Goal: Information Seeking & Learning: Learn about a topic

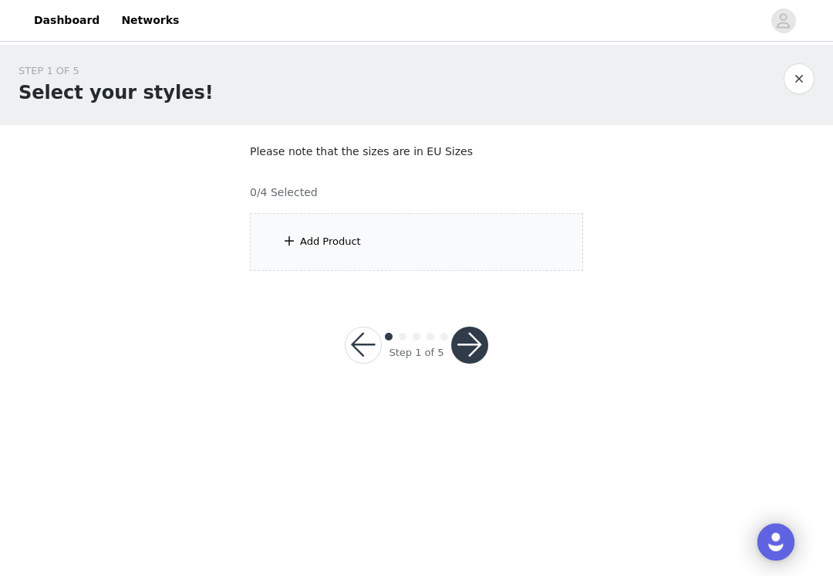
click at [326, 239] on div "Add Product" at bounding box center [330, 241] width 61 height 15
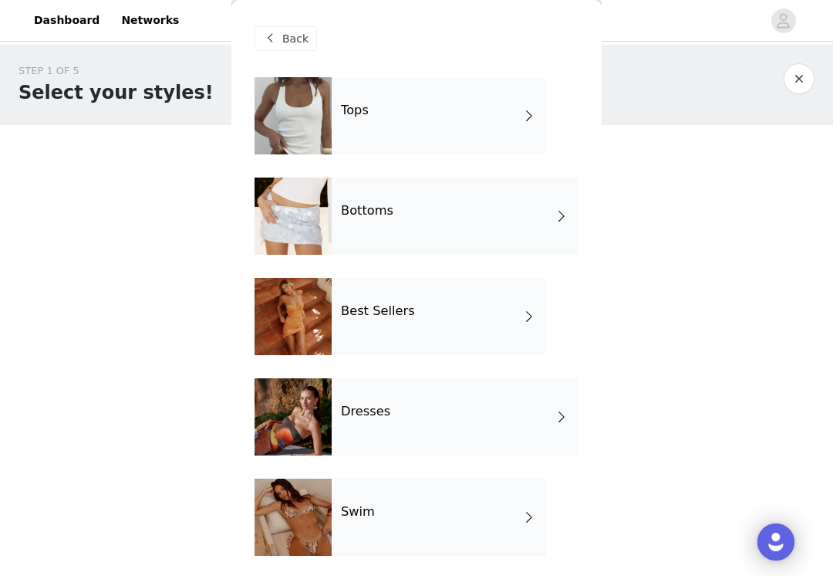
click at [448, 123] on div "Tops" at bounding box center [439, 115] width 215 height 77
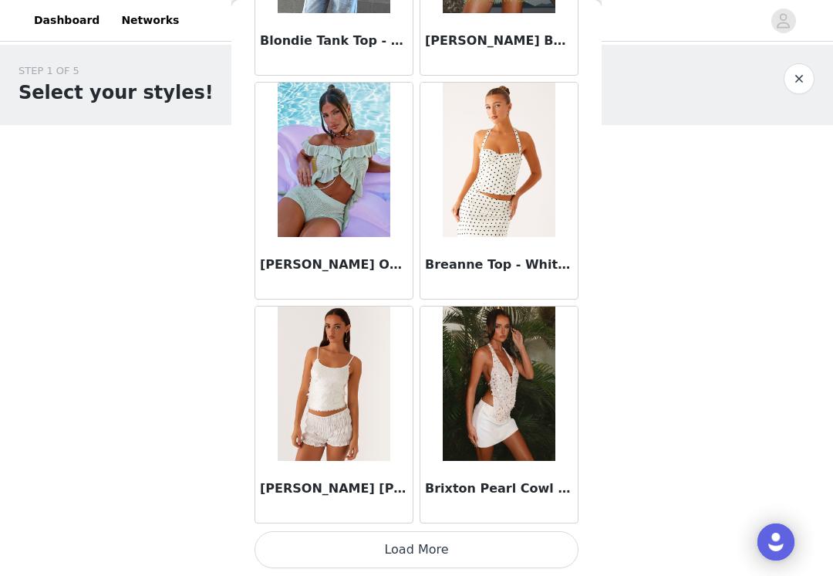
click at [421, 564] on button "Load More" at bounding box center [417, 549] width 324 height 37
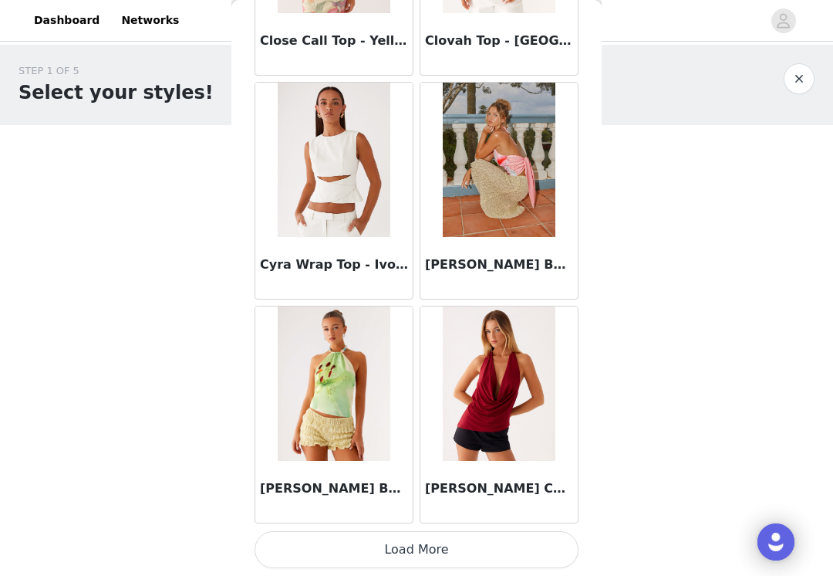
click at [431, 555] on button "Load More" at bounding box center [417, 549] width 324 height 37
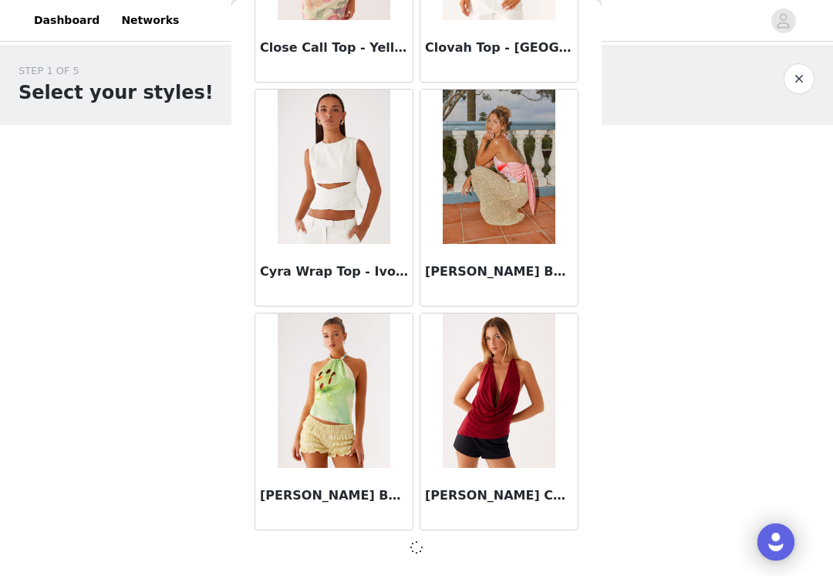
scroll to position [4017, 0]
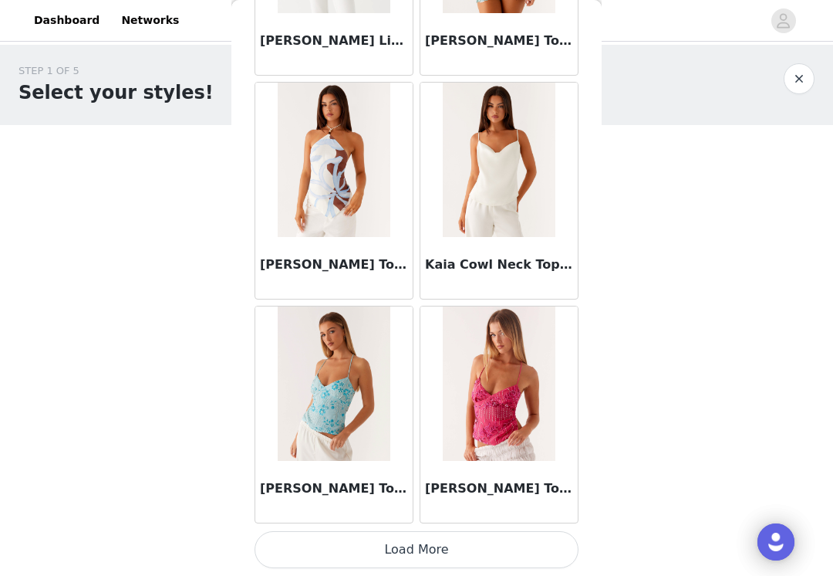
click at [411, 548] on button "Load More" at bounding box center [417, 549] width 324 height 37
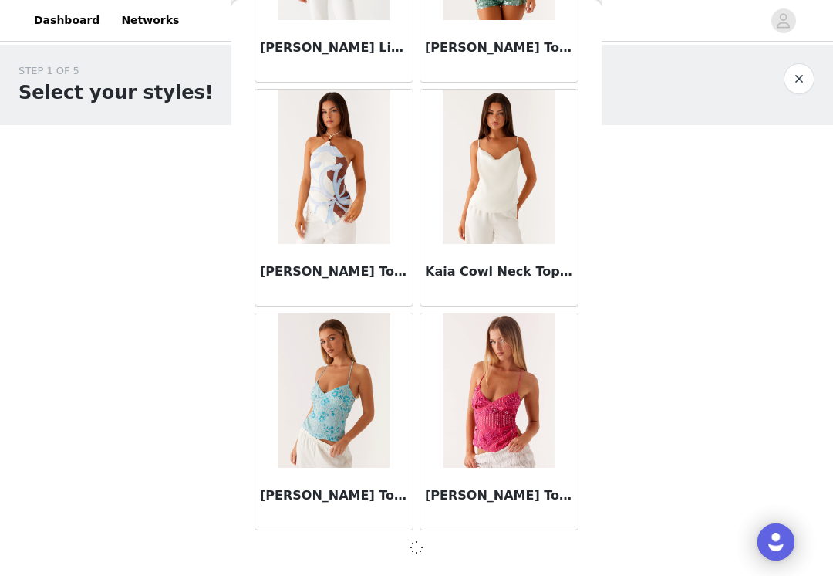
scroll to position [6255, 0]
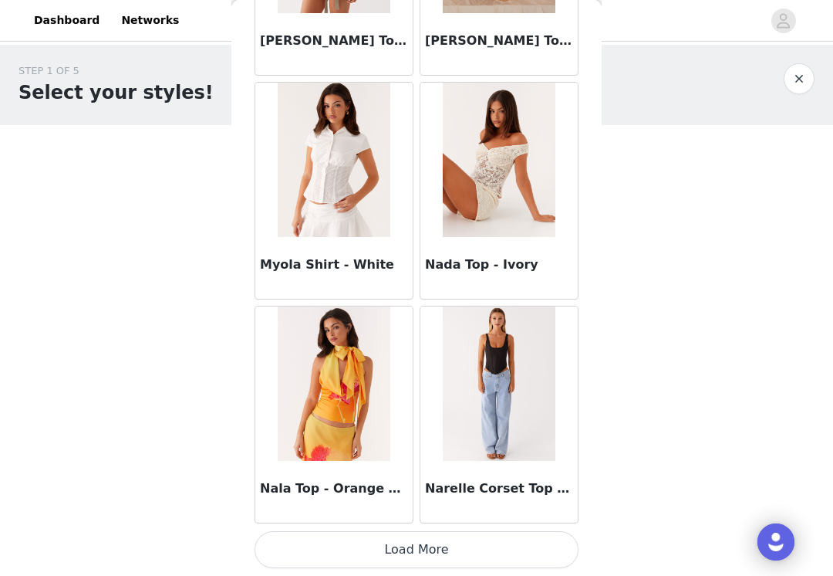
click at [403, 561] on button "Load More" at bounding box center [417, 549] width 324 height 37
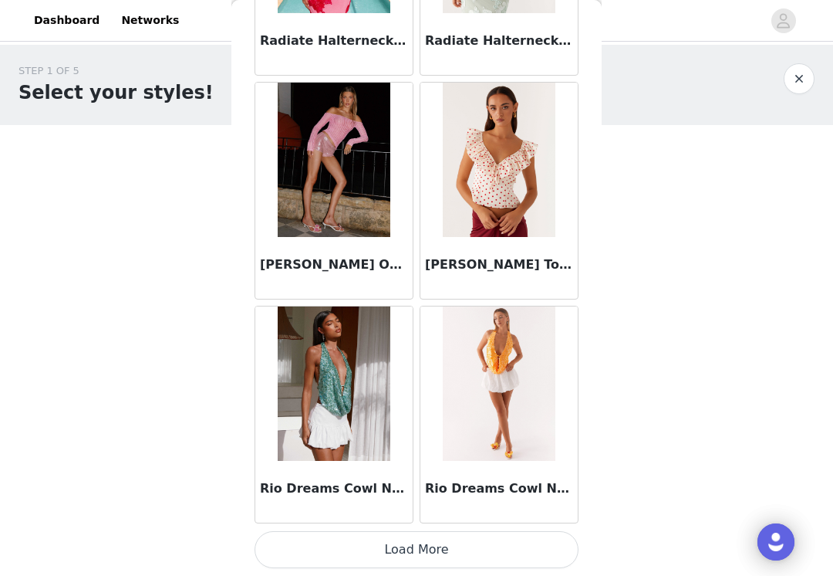
click at [397, 566] on button "Load More" at bounding box center [417, 549] width 324 height 37
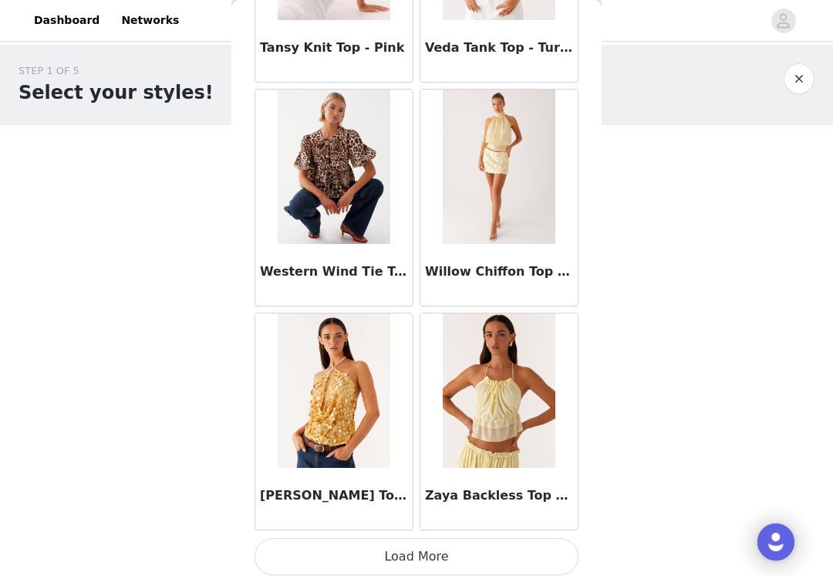
scroll to position [12968, 0]
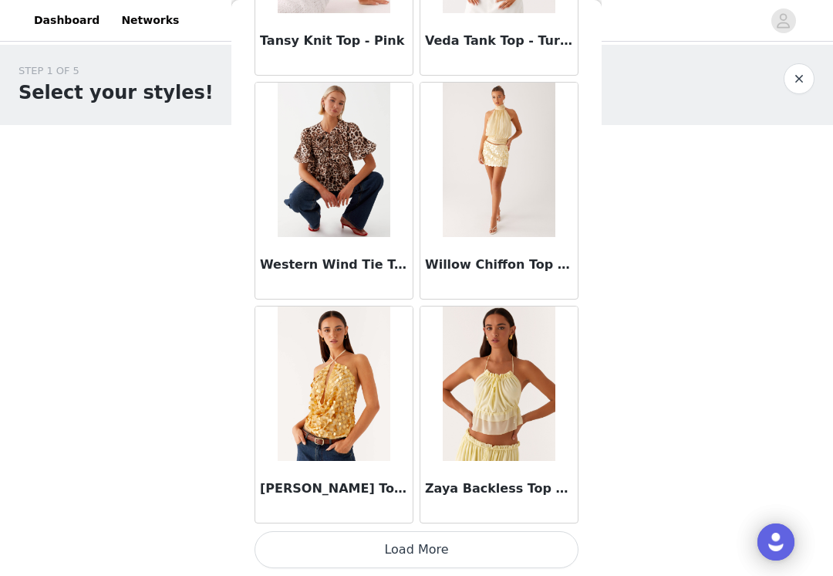
click at [404, 547] on button "Load More" at bounding box center [417, 549] width 324 height 37
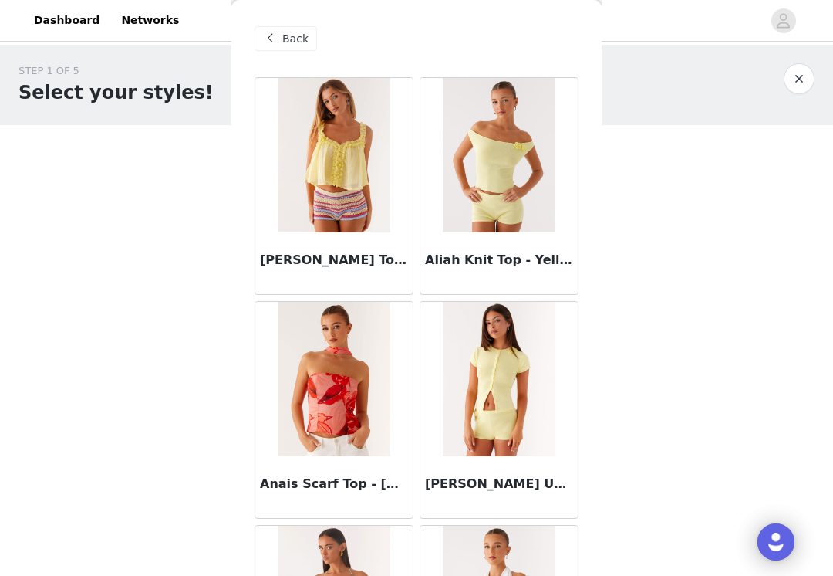
scroll to position [0, 0]
click at [287, 35] on span "Back" at bounding box center [295, 39] width 26 height 16
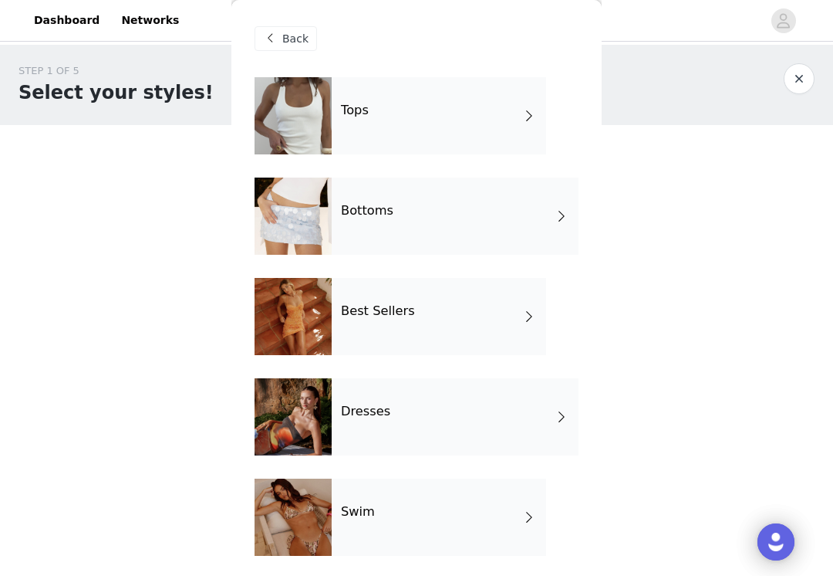
click at [489, 211] on div "Bottoms" at bounding box center [455, 216] width 247 height 77
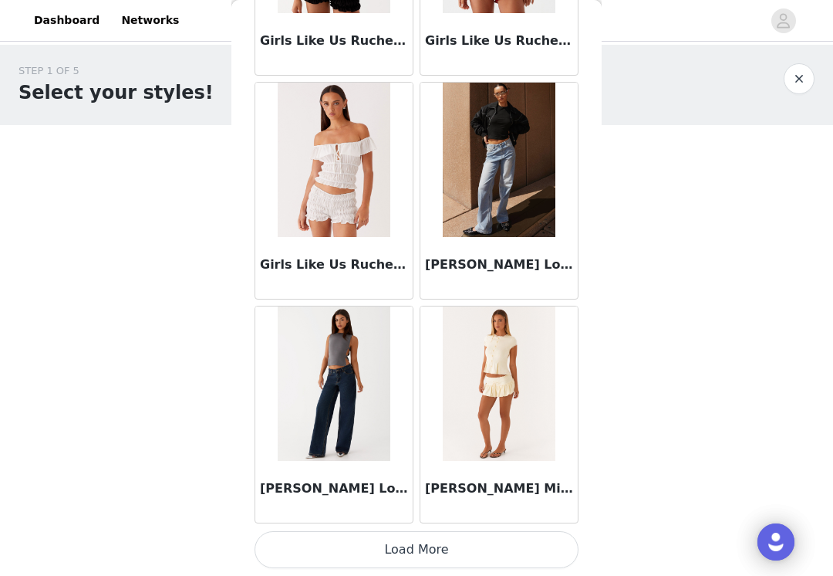
scroll to position [1786, 0]
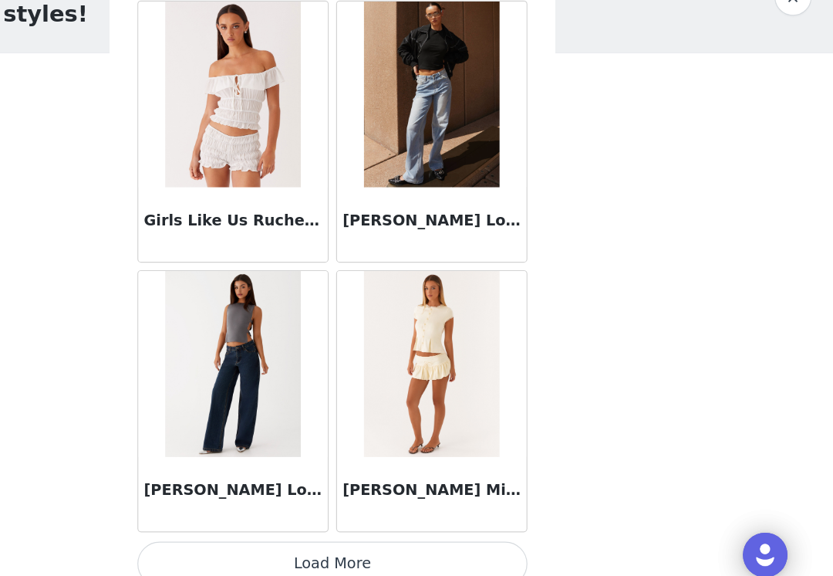
click at [288, 531] on button "Load More" at bounding box center [417, 549] width 324 height 37
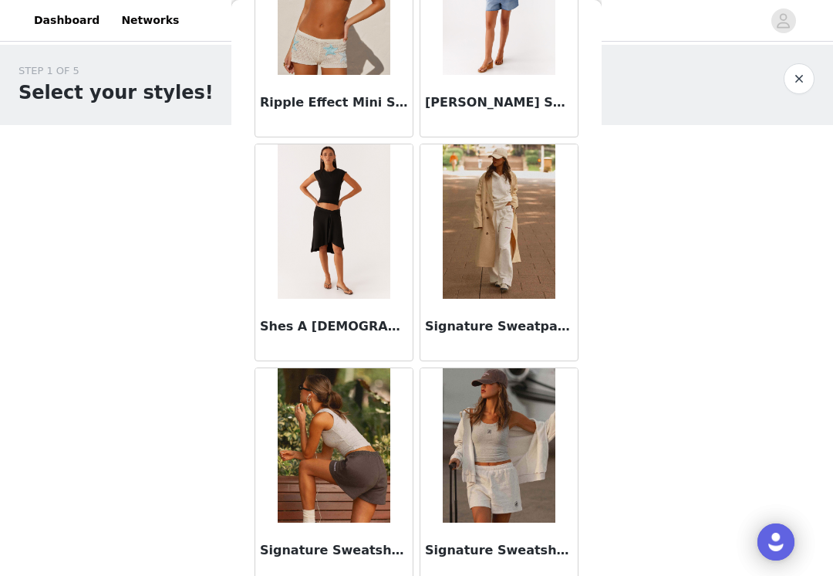
scroll to position [3961, 0]
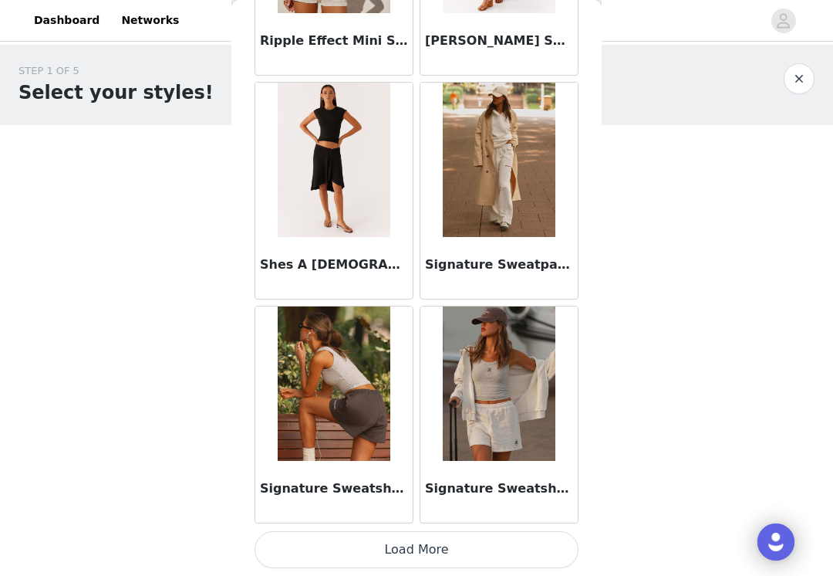
click at [409, 548] on button "Load More" at bounding box center [417, 549] width 324 height 37
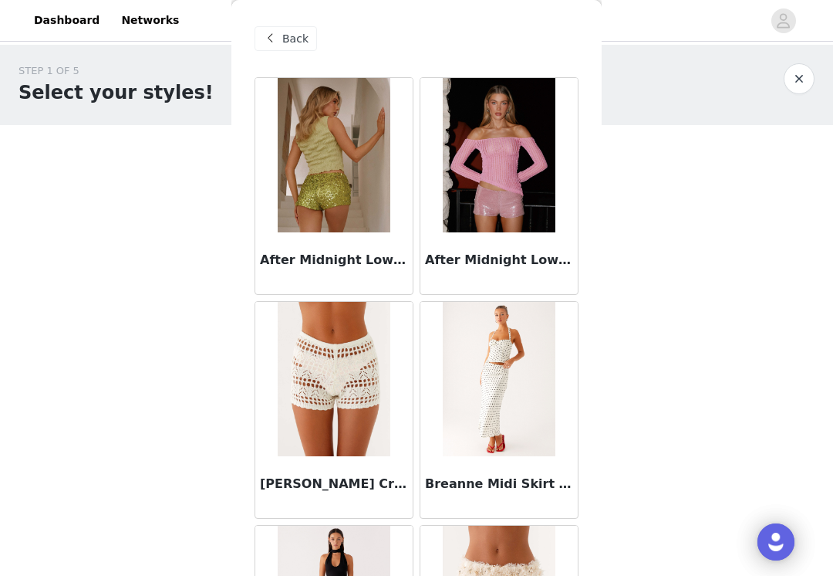
scroll to position [0, 0]
click at [287, 42] on span "Back" at bounding box center [295, 39] width 26 height 16
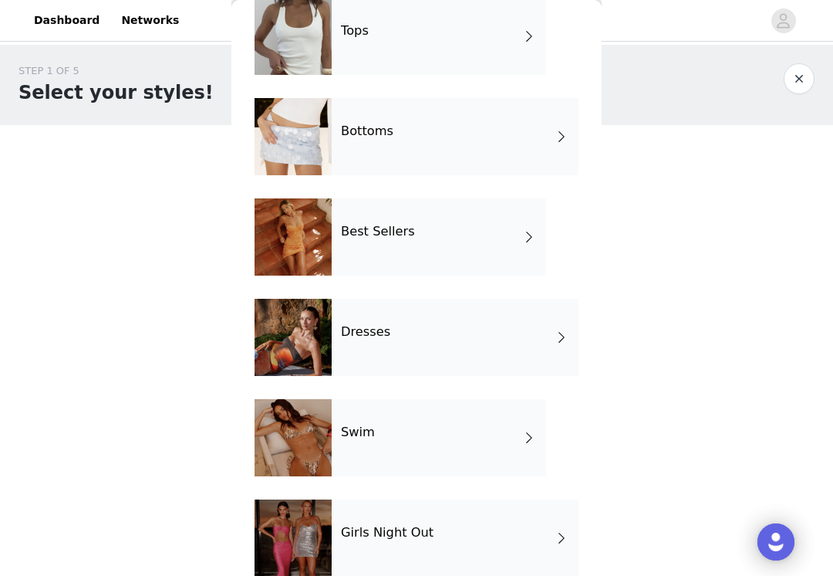
scroll to position [90, 0]
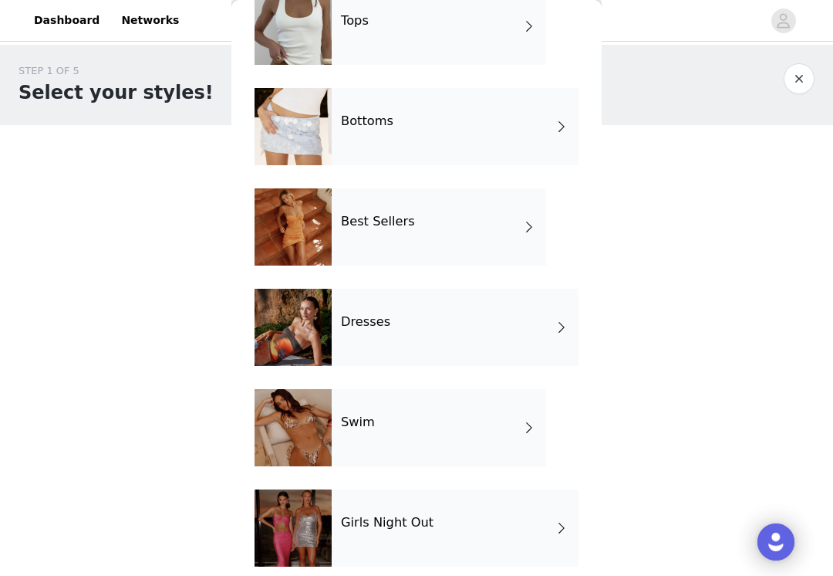
click at [497, 335] on div "Dresses" at bounding box center [455, 327] width 247 height 77
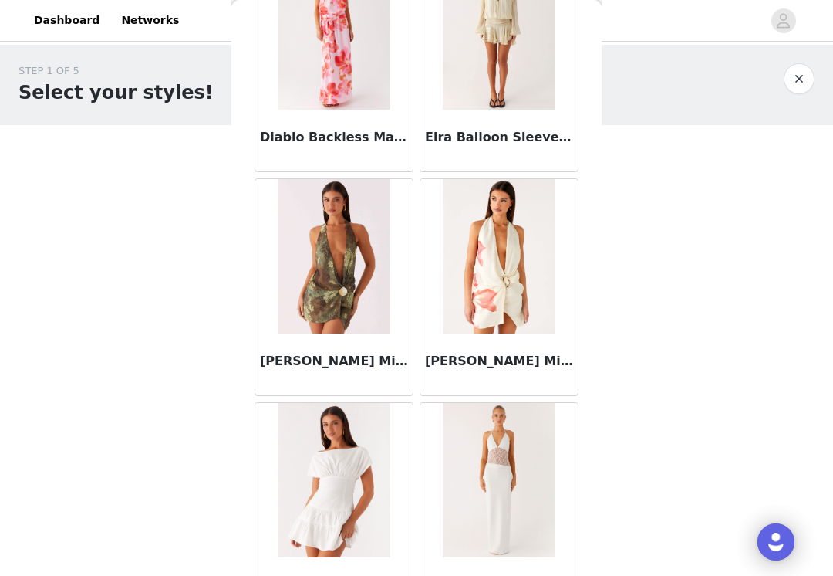
scroll to position [1467, 0]
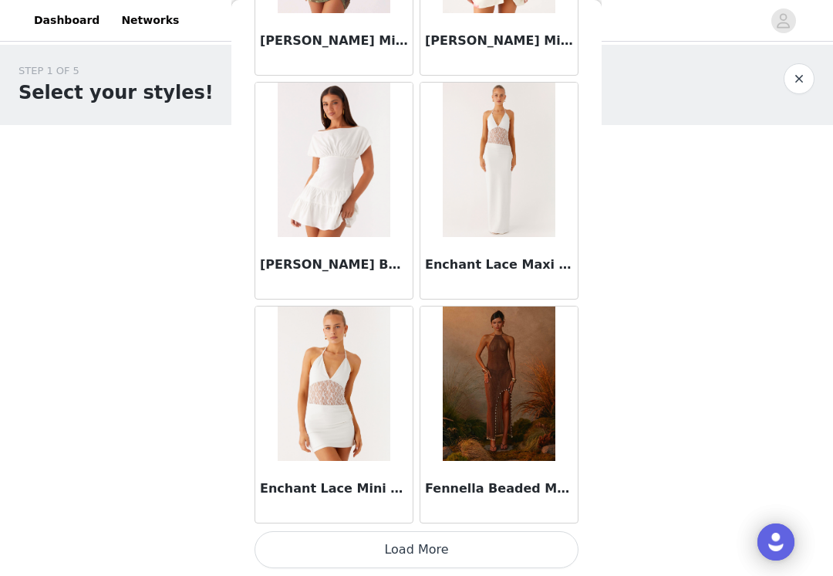
click at [431, 551] on button "Load More" at bounding box center [417, 549] width 324 height 37
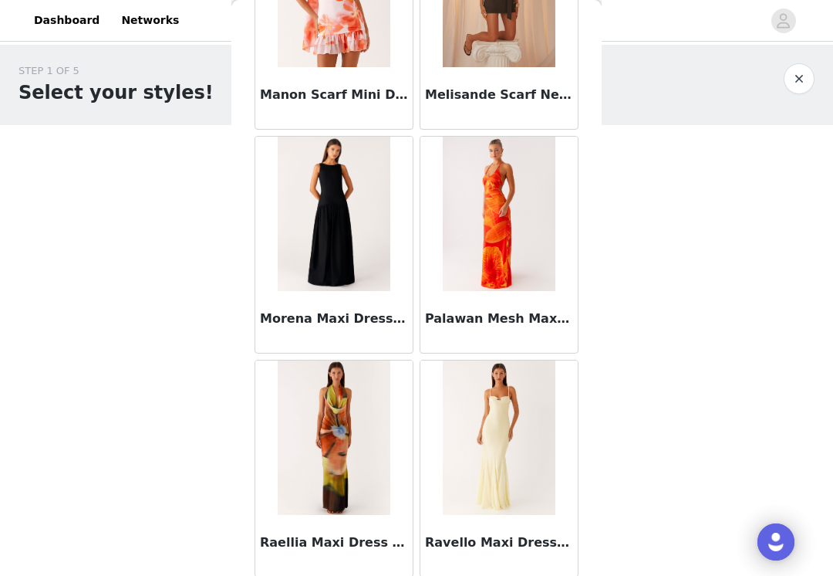
scroll to position [3499, 0]
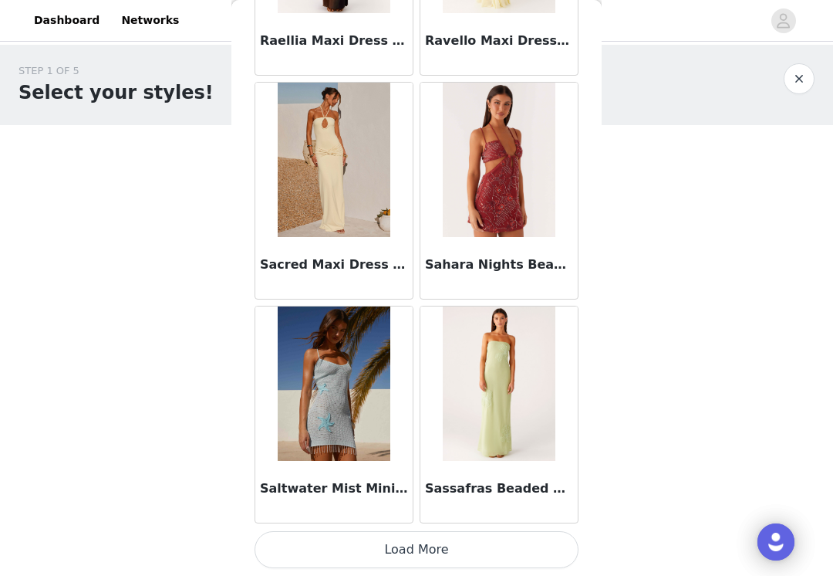
click at [437, 566] on button "Load More" at bounding box center [417, 549] width 324 height 37
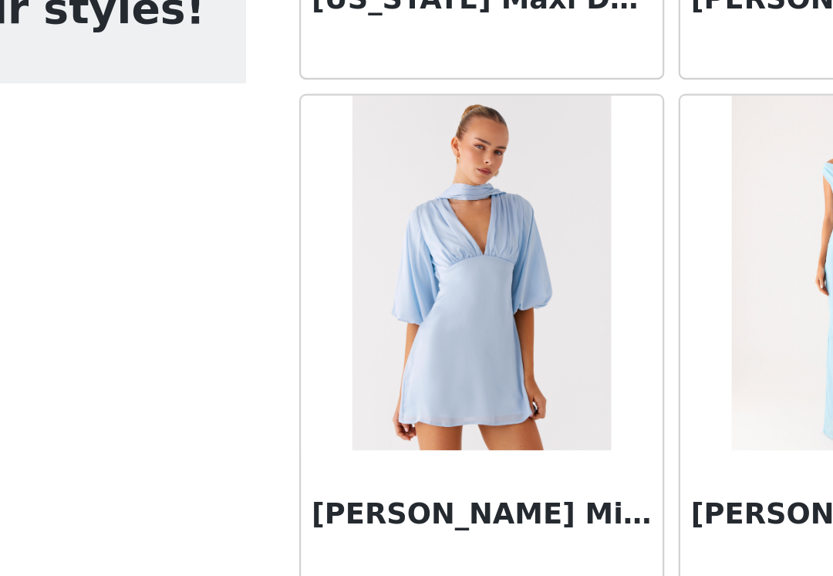
scroll to position [6217, 0]
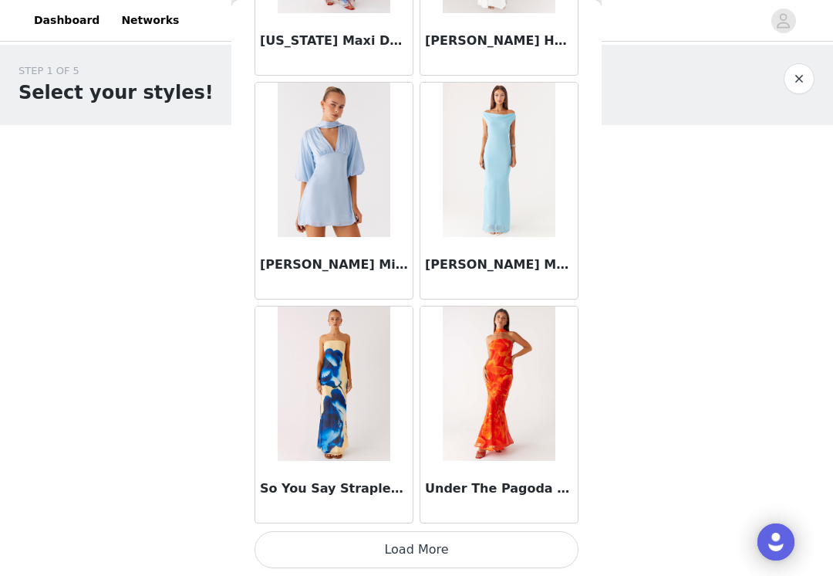
click at [408, 546] on button "Load More" at bounding box center [417, 549] width 324 height 37
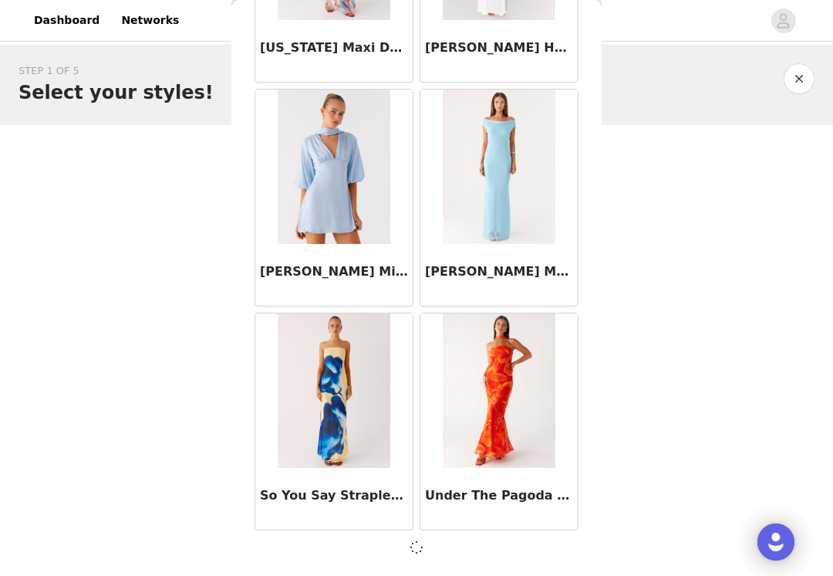
scroll to position [6255, 0]
click at [407, 560] on div "Back Aletta Sequin Mini Dress - Pink Amelle Maxi Dress - Turquoise [PERSON_NAME…" at bounding box center [417, 288] width 370 height 576
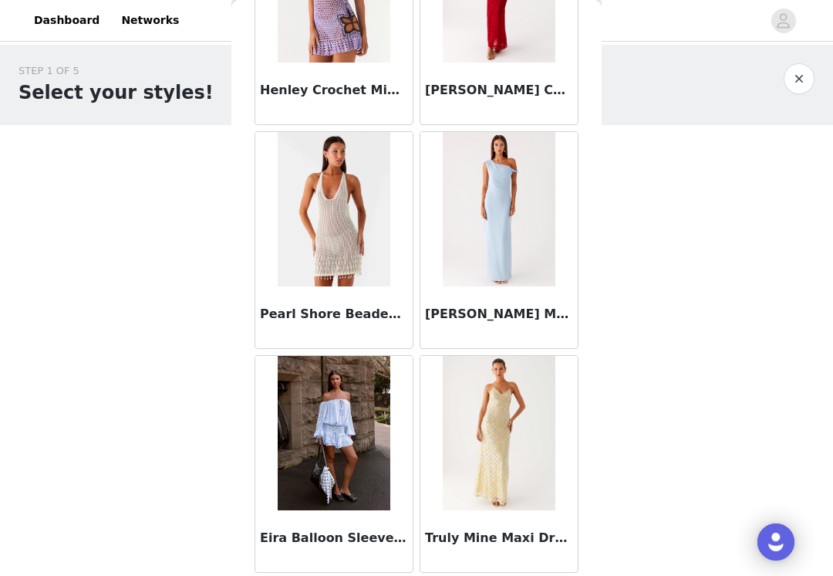
scroll to position [7108, 0]
click at [488, 455] on img at bounding box center [499, 433] width 112 height 154
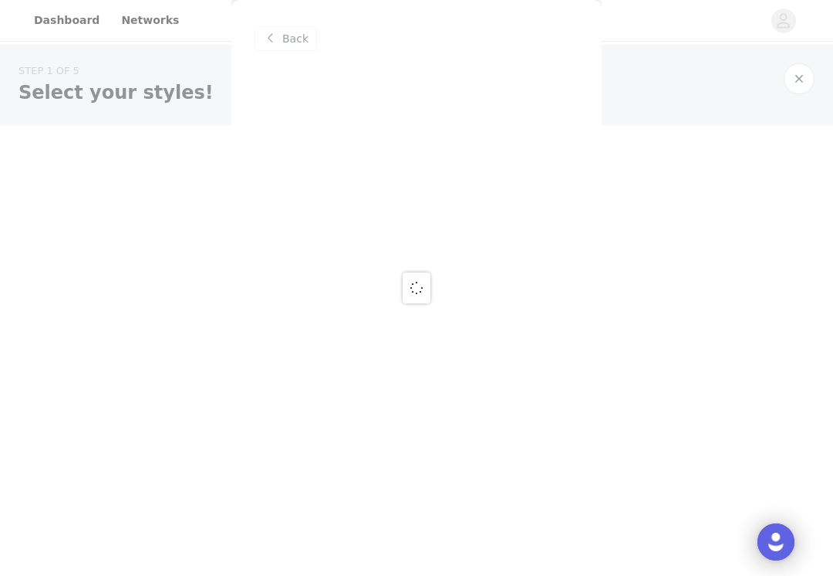
scroll to position [0, 0]
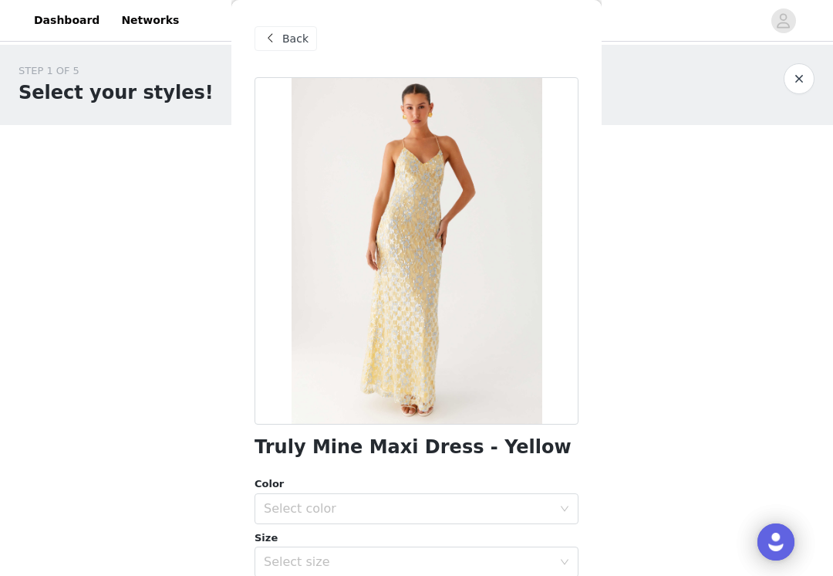
click at [281, 44] on div "Back" at bounding box center [286, 38] width 63 height 25
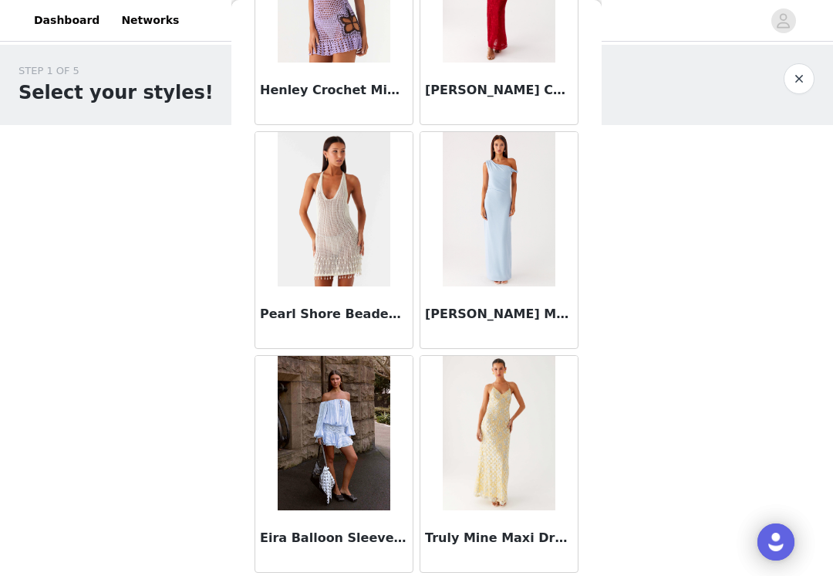
scroll to position [7108, 0]
click at [332, 457] on img at bounding box center [334, 433] width 112 height 154
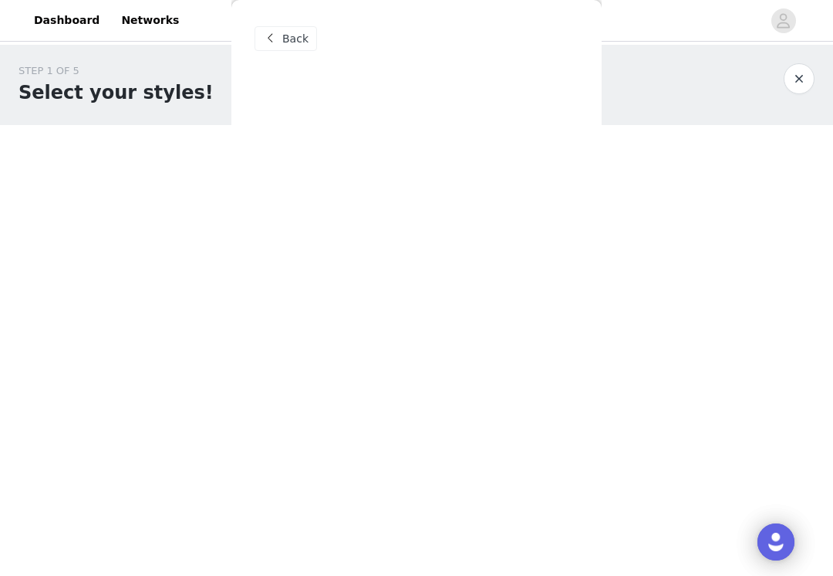
scroll to position [0, 0]
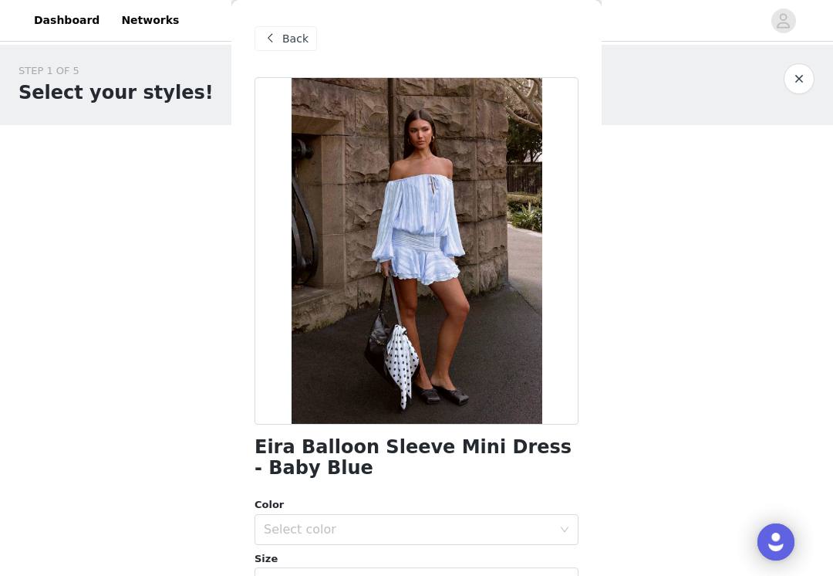
click at [303, 29] on div "Back" at bounding box center [286, 38] width 63 height 25
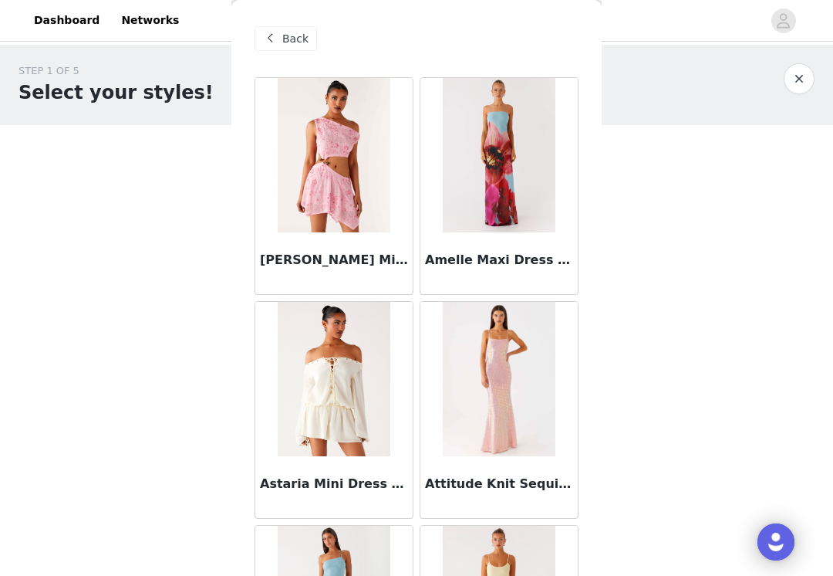
click at [293, 36] on span "Back" at bounding box center [295, 39] width 26 height 16
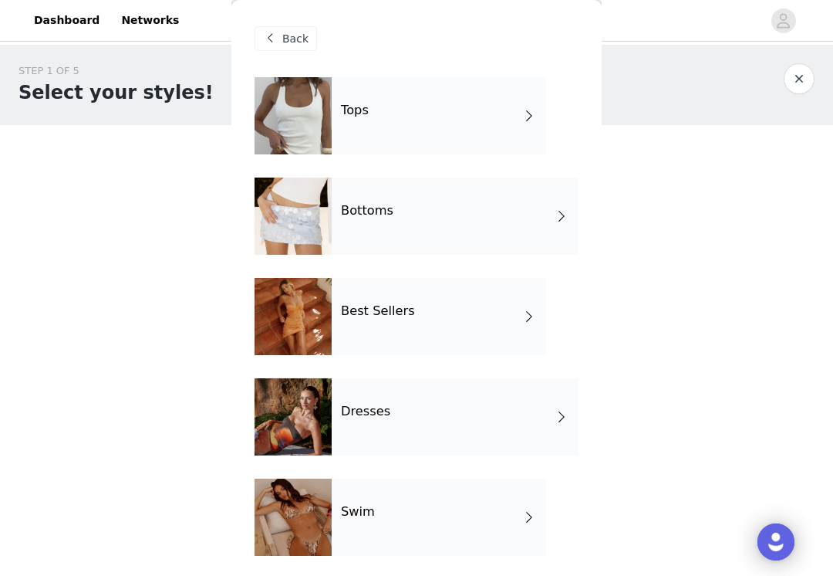
click at [490, 336] on div "Best Sellers" at bounding box center [439, 316] width 215 height 77
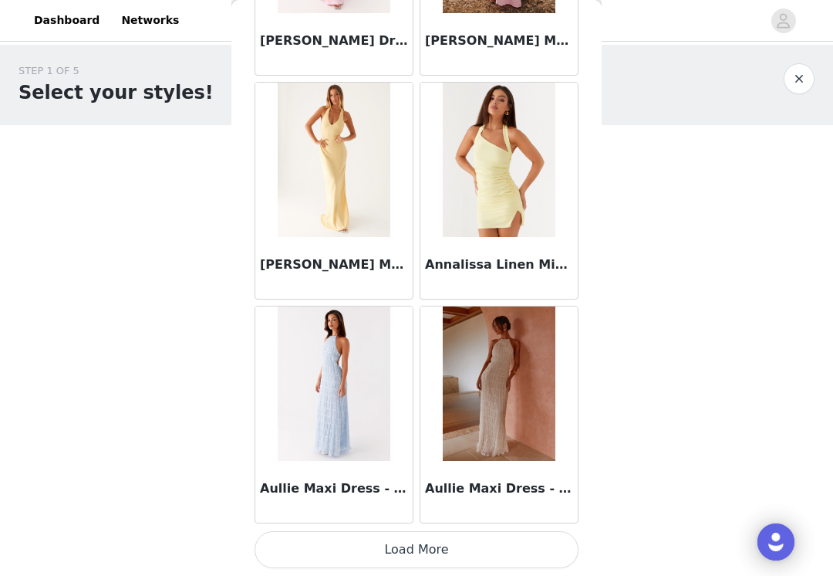
scroll to position [1786, 0]
click at [438, 543] on button "Load More" at bounding box center [417, 549] width 324 height 37
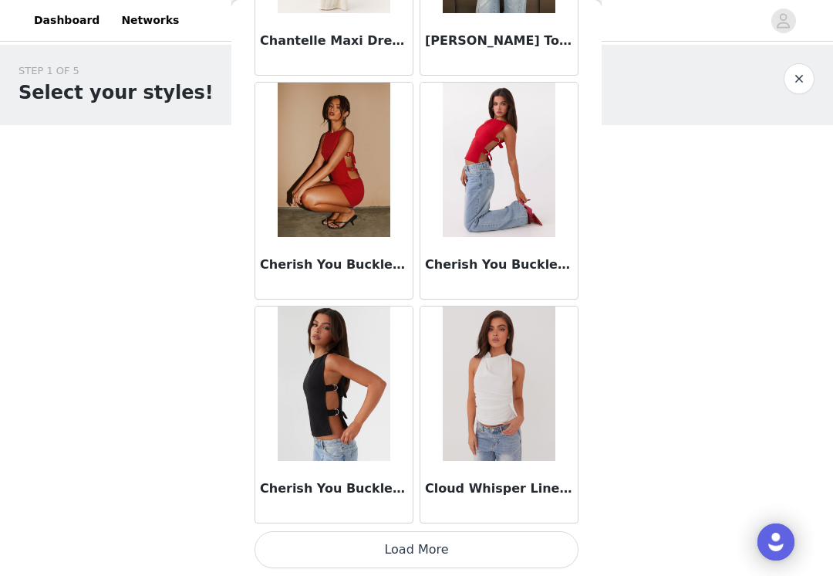
scroll to position [4024, 0]
click at [430, 544] on button "Load More" at bounding box center [417, 549] width 324 height 37
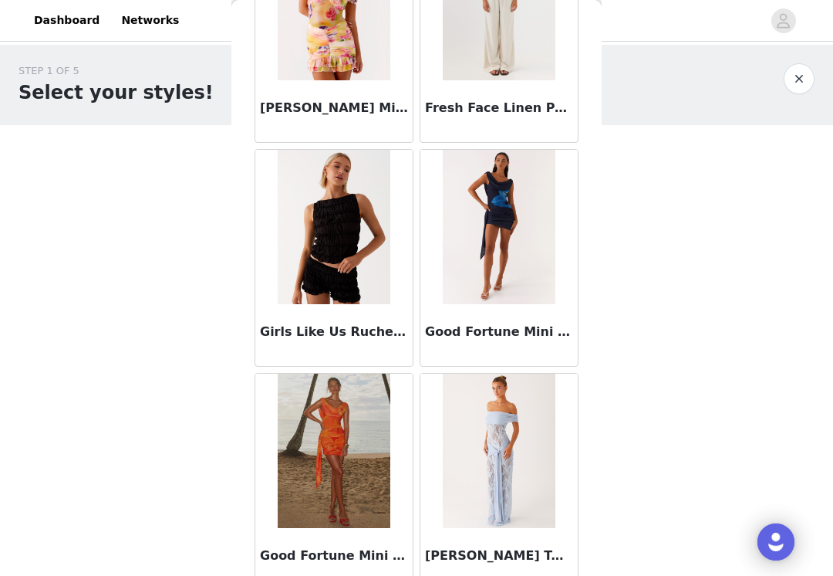
scroll to position [6202, 0]
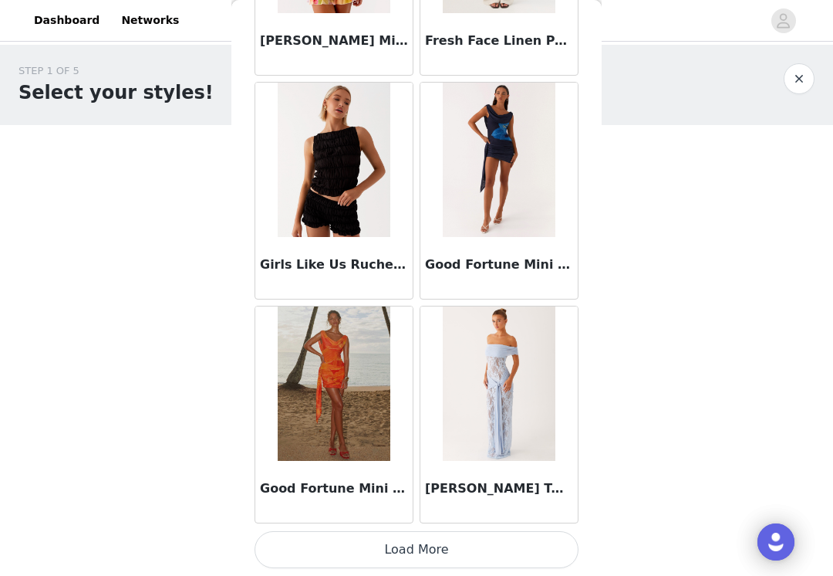
click at [426, 550] on button "Load More" at bounding box center [417, 549] width 324 height 37
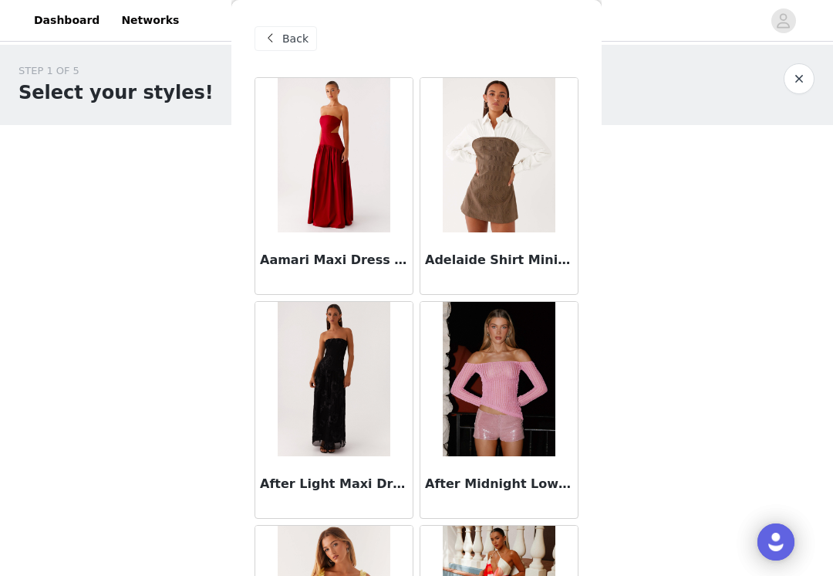
scroll to position [0, 0]
click at [285, 43] on span "Back" at bounding box center [295, 39] width 26 height 16
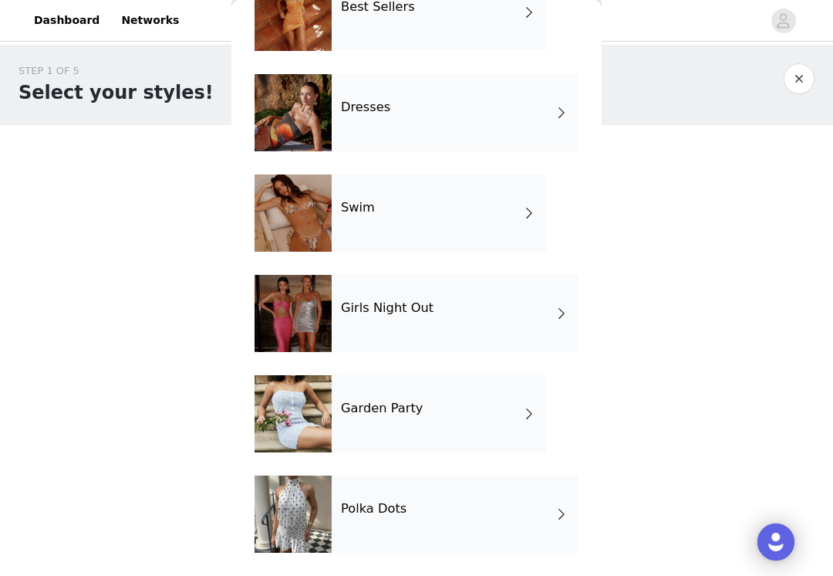
scroll to position [304, 0]
click at [450, 444] on div "Garden Party" at bounding box center [439, 413] width 215 height 77
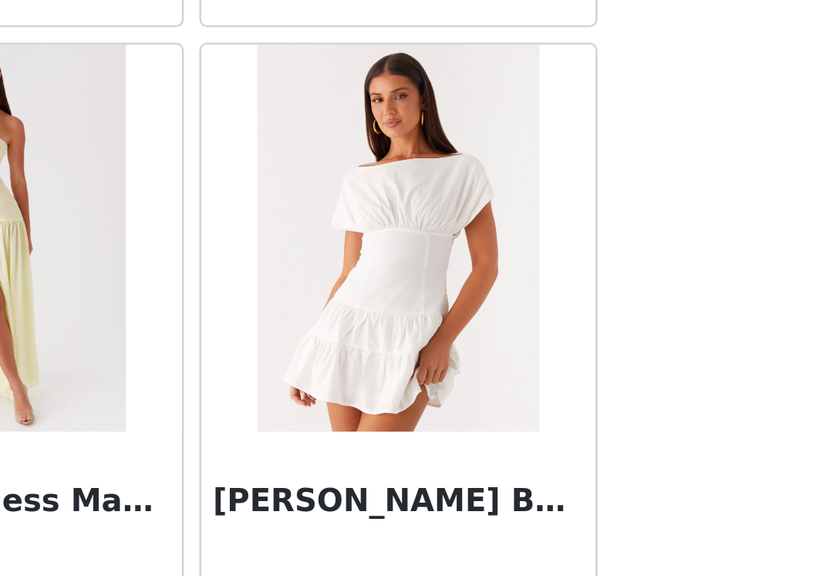
scroll to position [1506, 0]
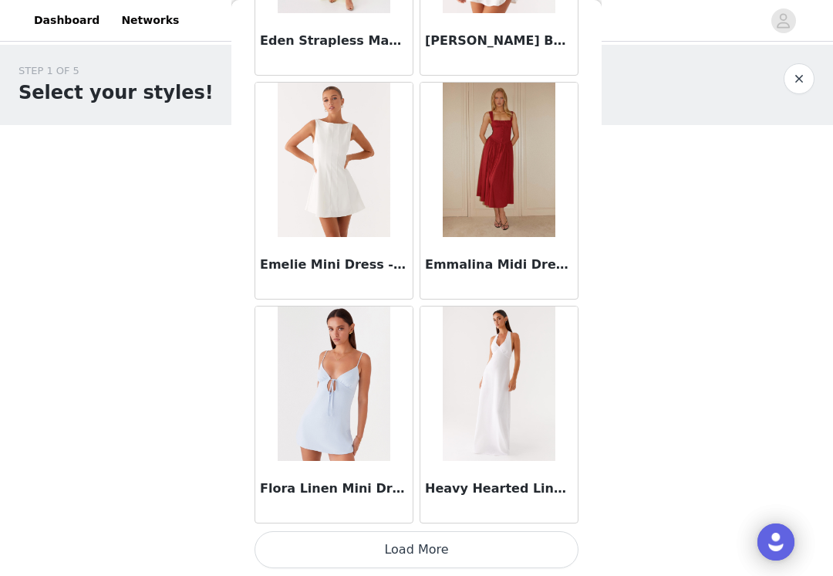
click at [434, 562] on button "Load More" at bounding box center [417, 549] width 324 height 37
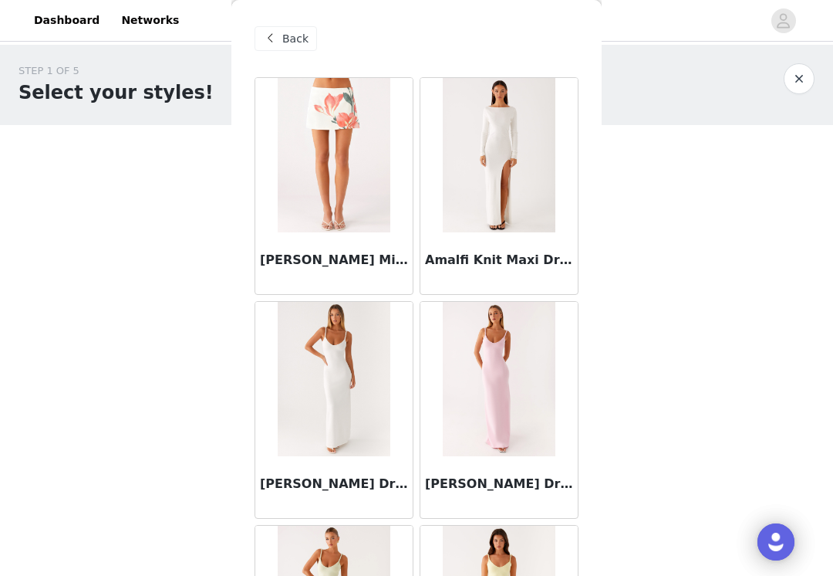
scroll to position [0, 0]
click at [282, 37] on span "Back" at bounding box center [295, 39] width 26 height 16
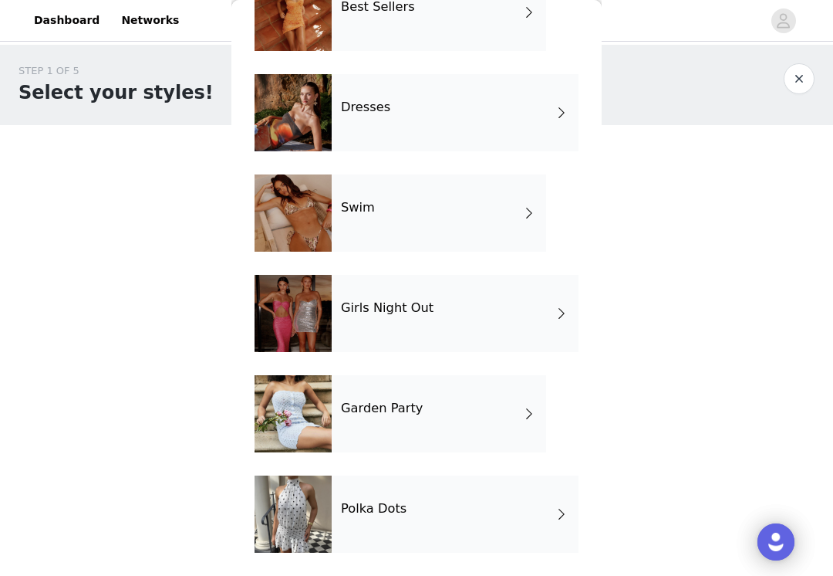
scroll to position [304, 0]
click at [467, 309] on div "Girls Night Out" at bounding box center [455, 313] width 247 height 77
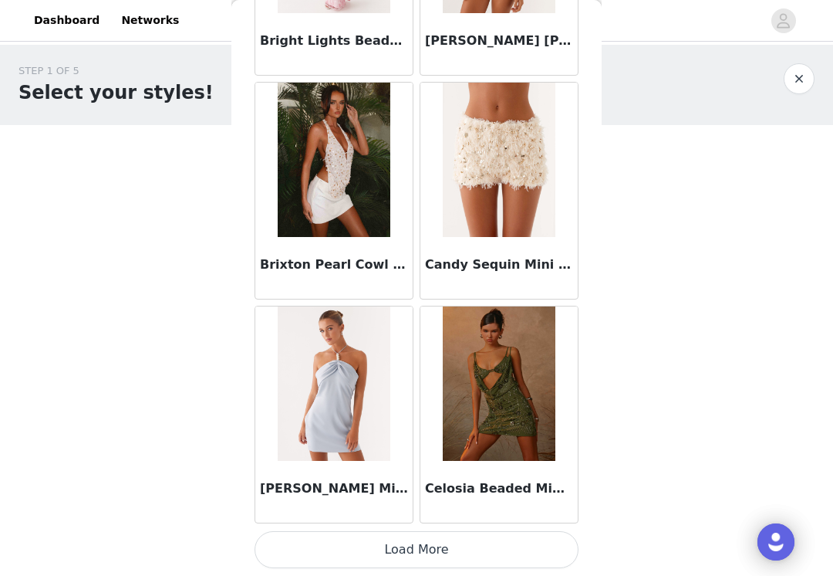
scroll to position [1786, 0]
click at [435, 562] on button "Load More" at bounding box center [417, 549] width 324 height 37
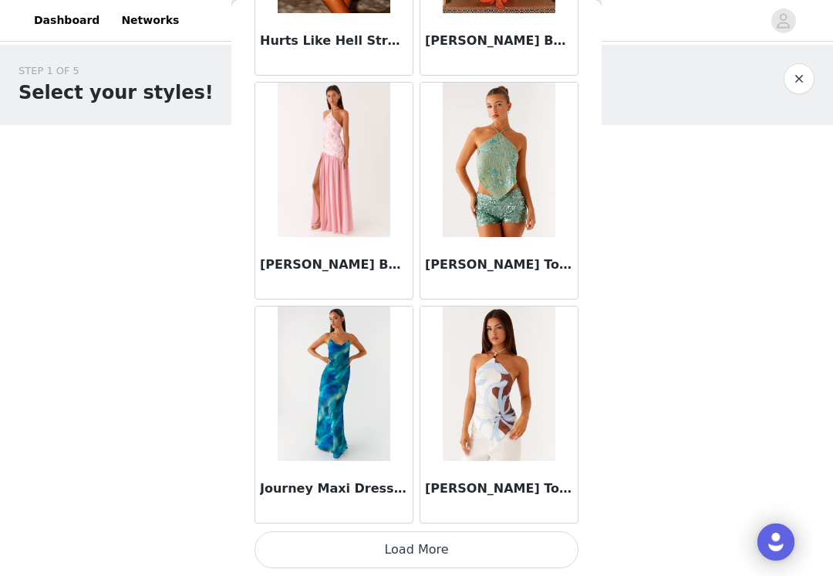
scroll to position [4024, 0]
click at [424, 551] on button "Load More" at bounding box center [417, 549] width 324 height 37
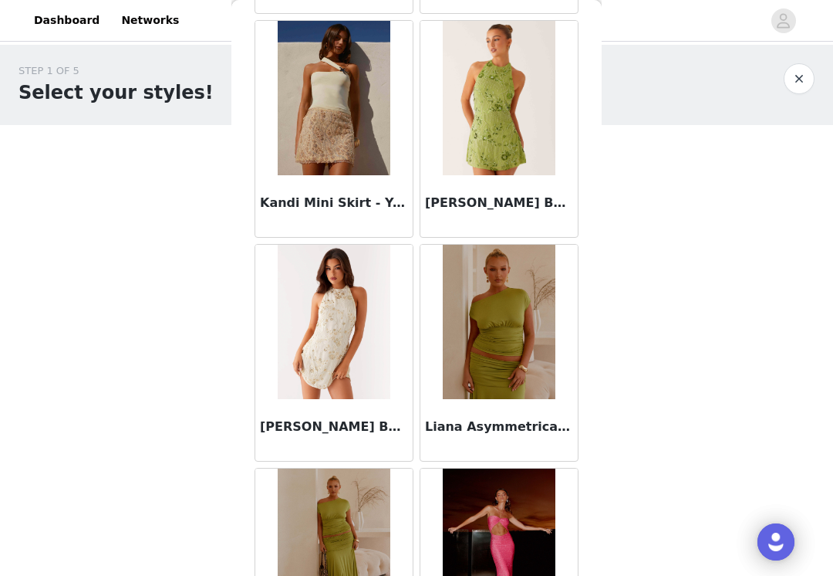
scroll to position [5422, 0]
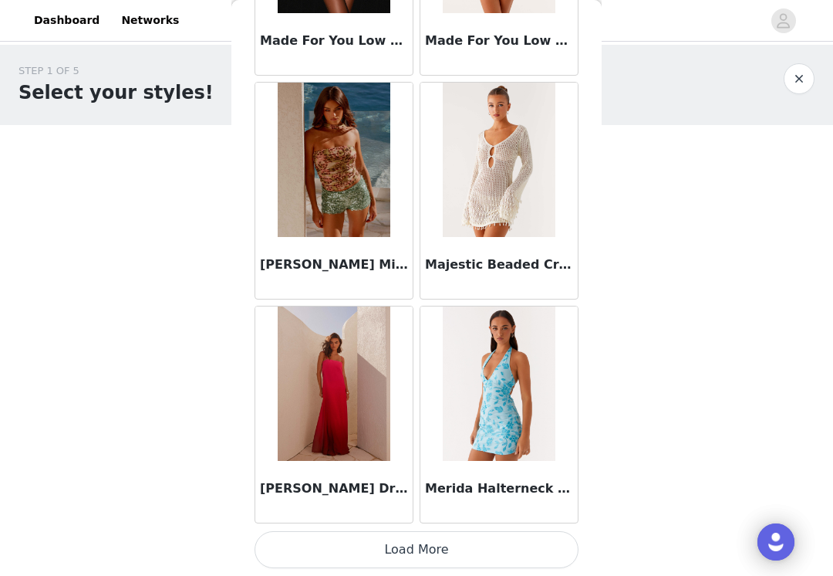
click at [445, 548] on button "Load More" at bounding box center [417, 549] width 324 height 37
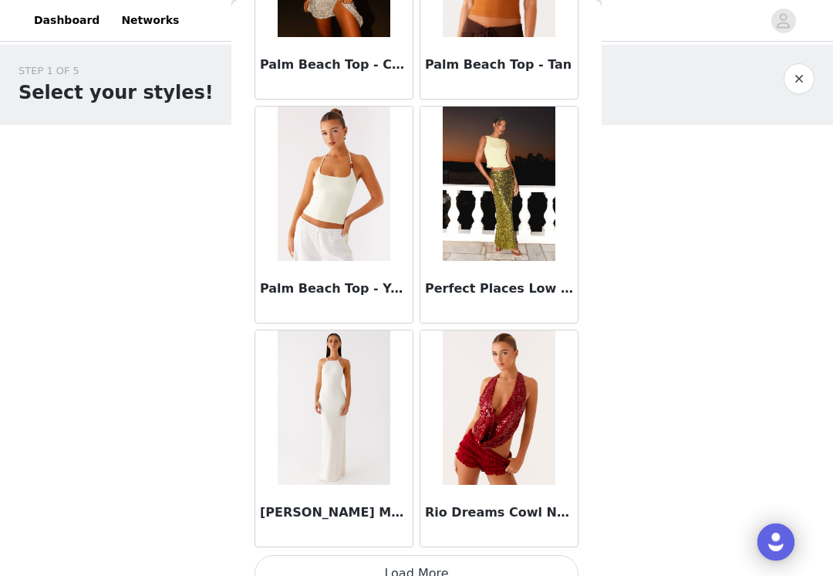
scroll to position [8478, 0]
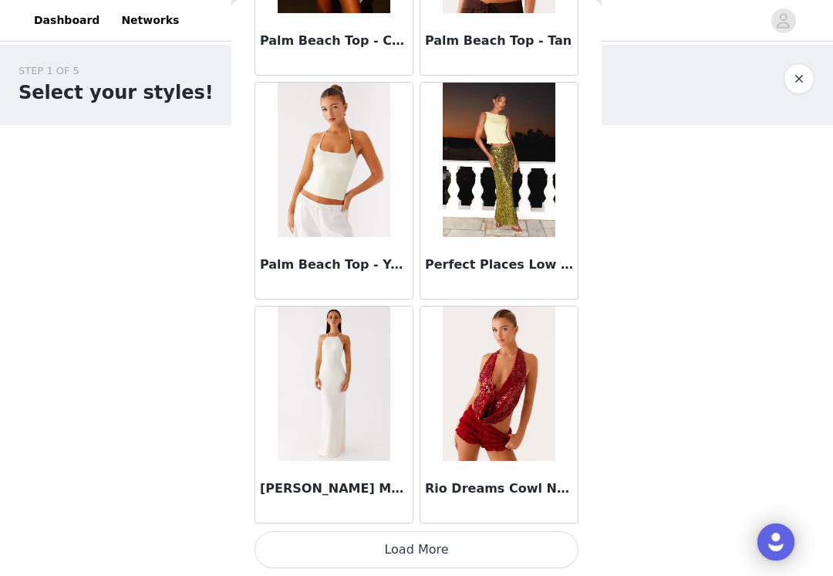
click at [431, 558] on button "Load More" at bounding box center [417, 549] width 324 height 37
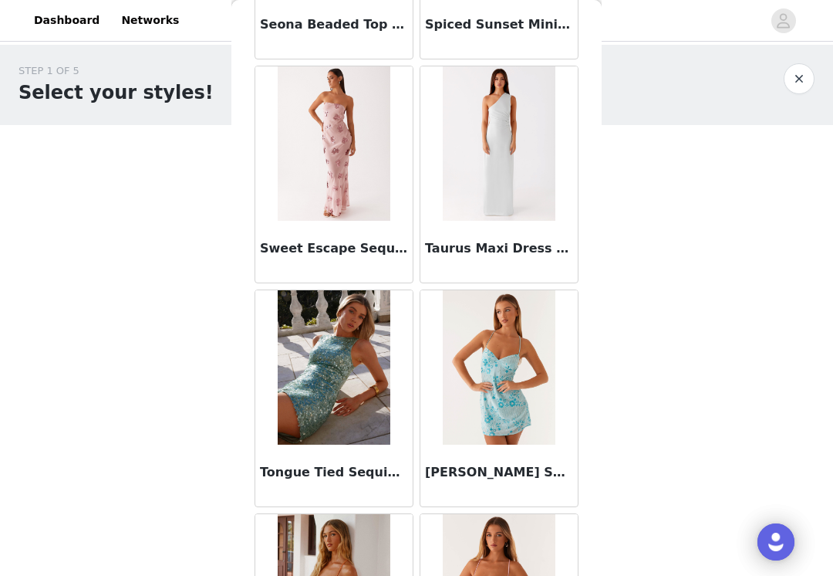
scroll to position [9766, 0]
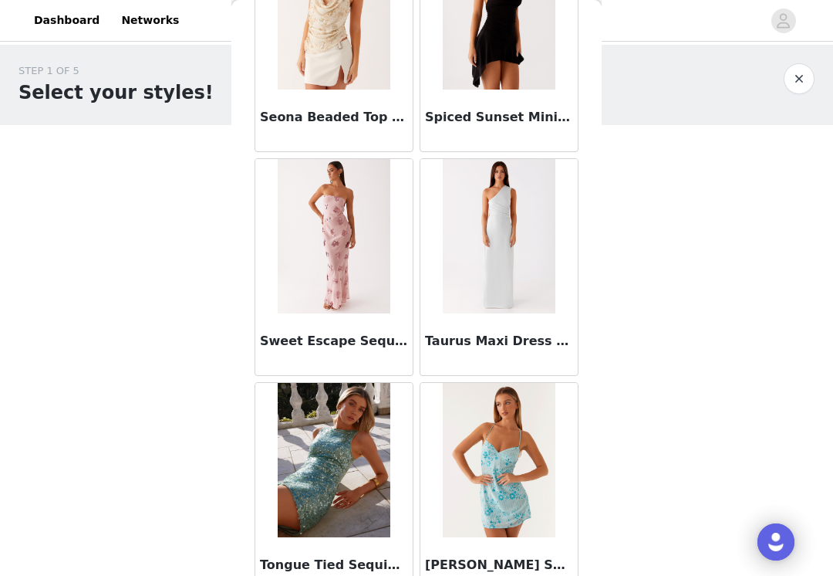
click at [800, 83] on button "button" at bounding box center [799, 78] width 31 height 31
